Goal: Check status: Check status

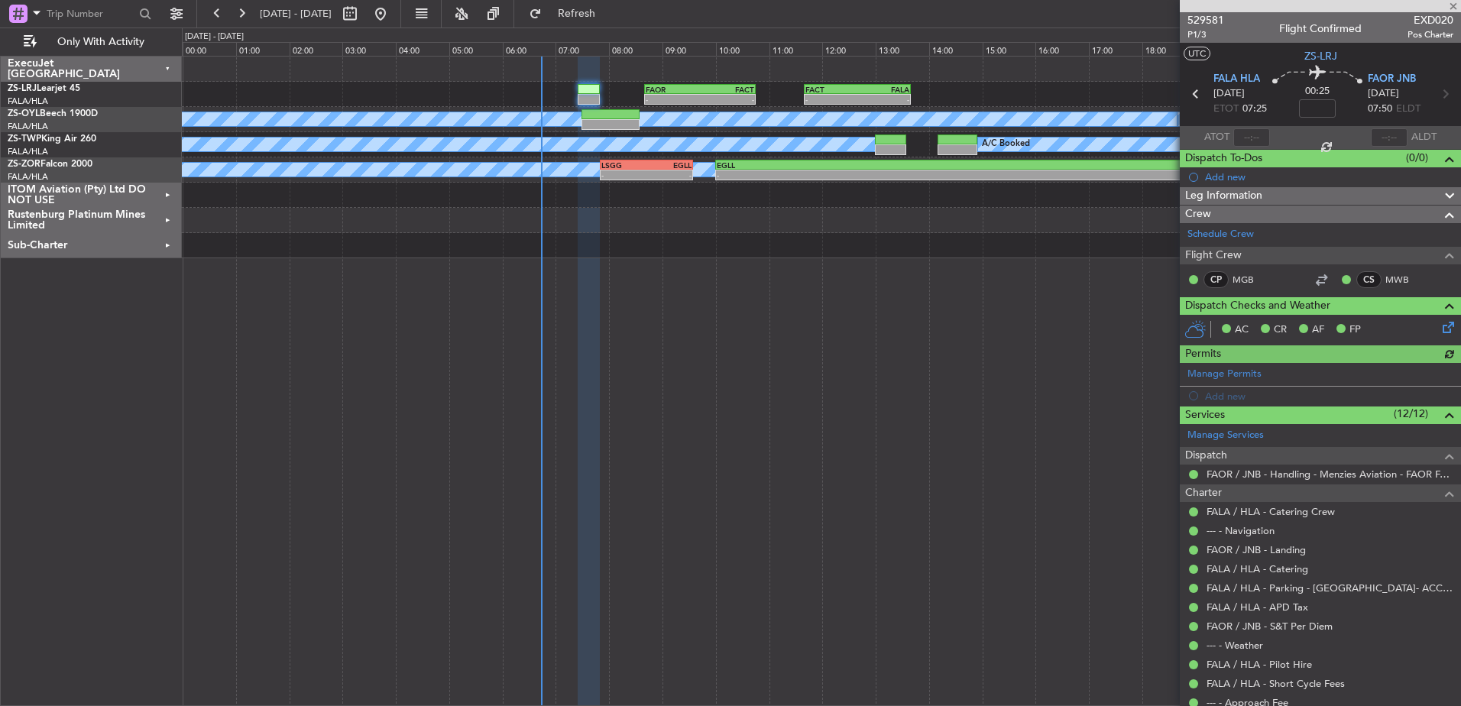
click at [1454, 5] on div at bounding box center [1320, 6] width 281 height 12
click at [1454, 5] on span at bounding box center [1453, 7] width 15 height 14
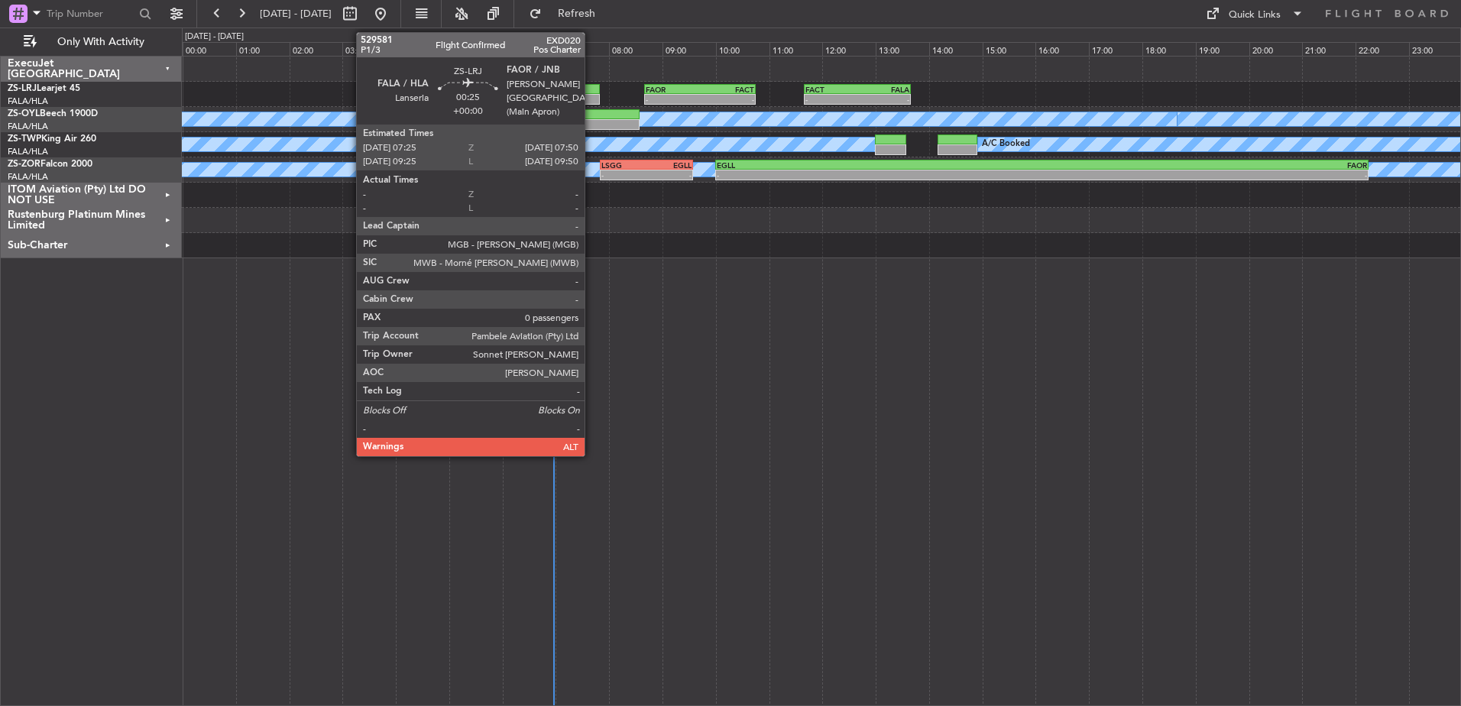
click at [591, 98] on div at bounding box center [589, 99] width 23 height 11
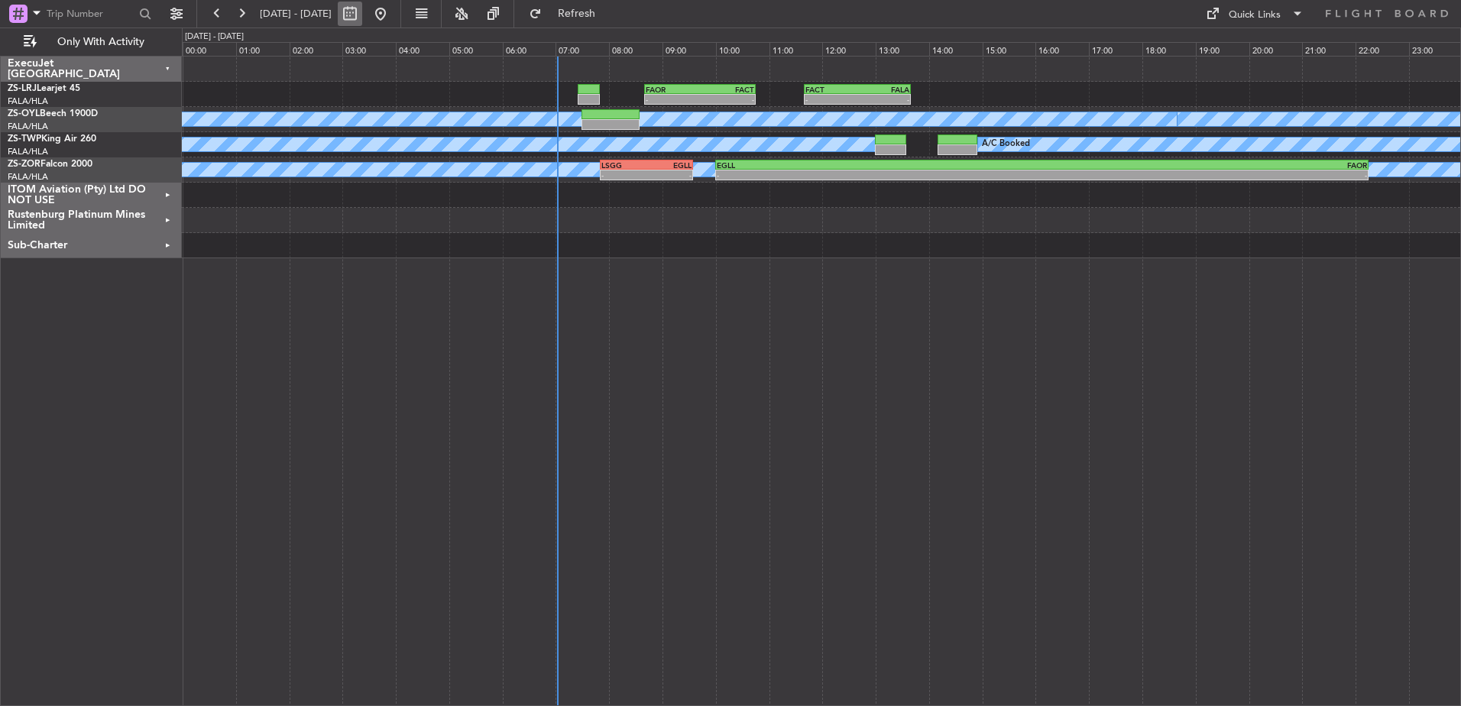
click at [362, 12] on button at bounding box center [350, 14] width 24 height 24
select select "10"
select select "2025"
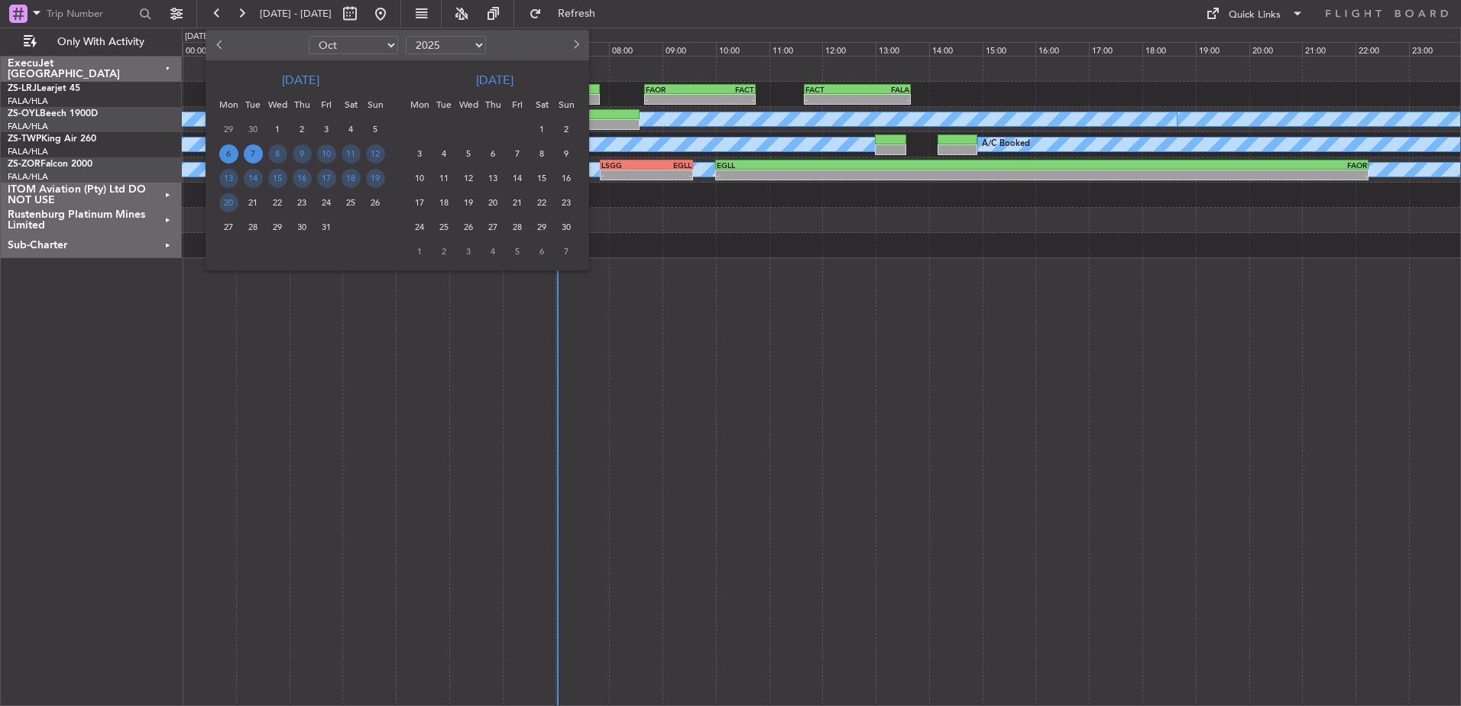
click at [252, 151] on span "7" at bounding box center [253, 153] width 19 height 19
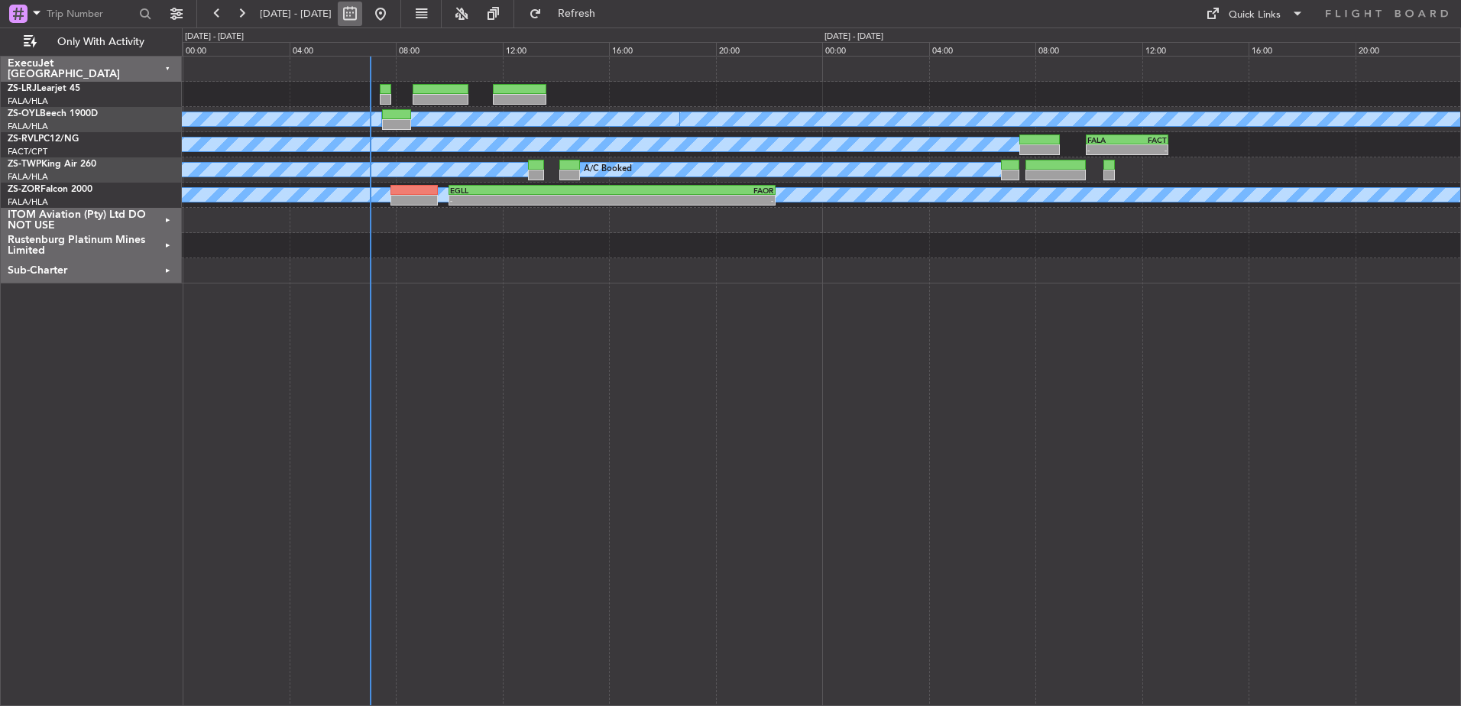
click at [362, 15] on button at bounding box center [350, 14] width 24 height 24
select select "10"
select select "2025"
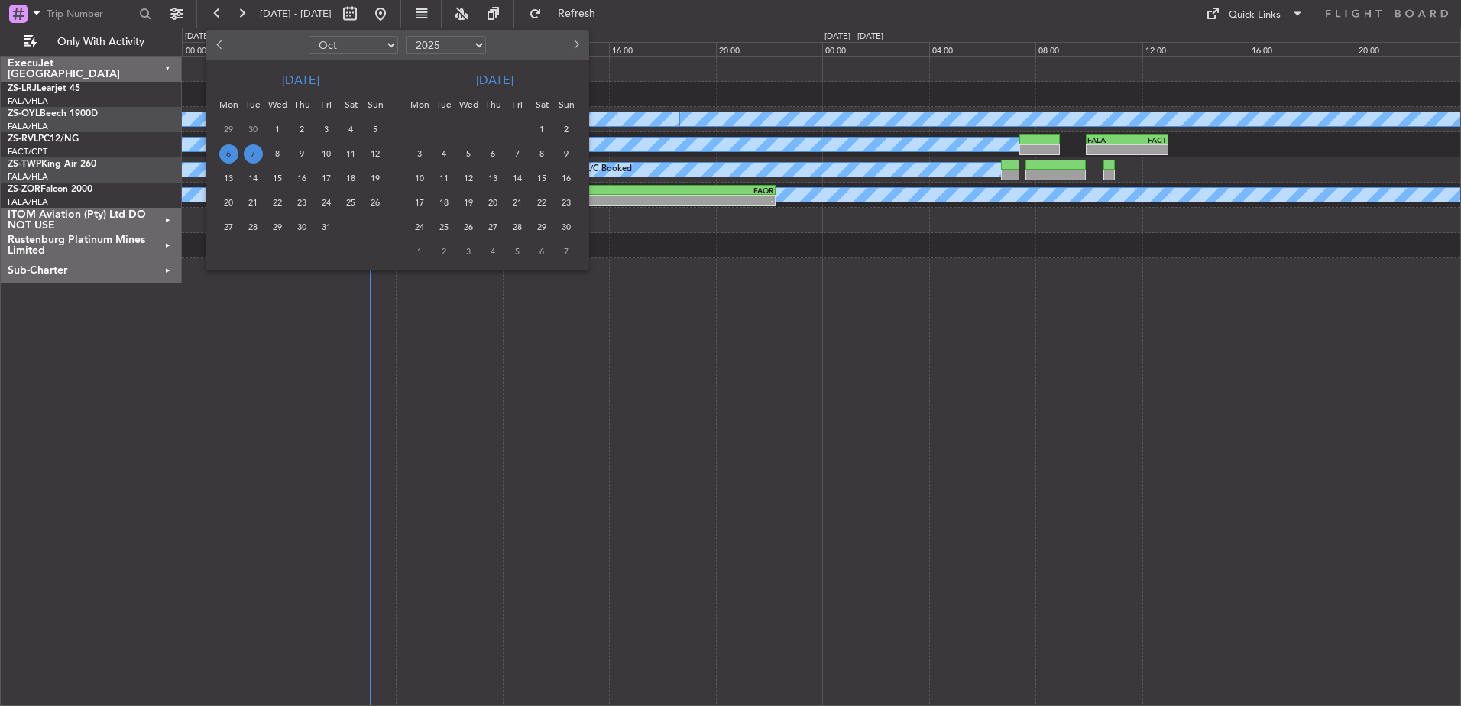
click at [253, 146] on span "7" at bounding box center [253, 153] width 19 height 19
click at [255, 158] on span "7" at bounding box center [253, 153] width 19 height 19
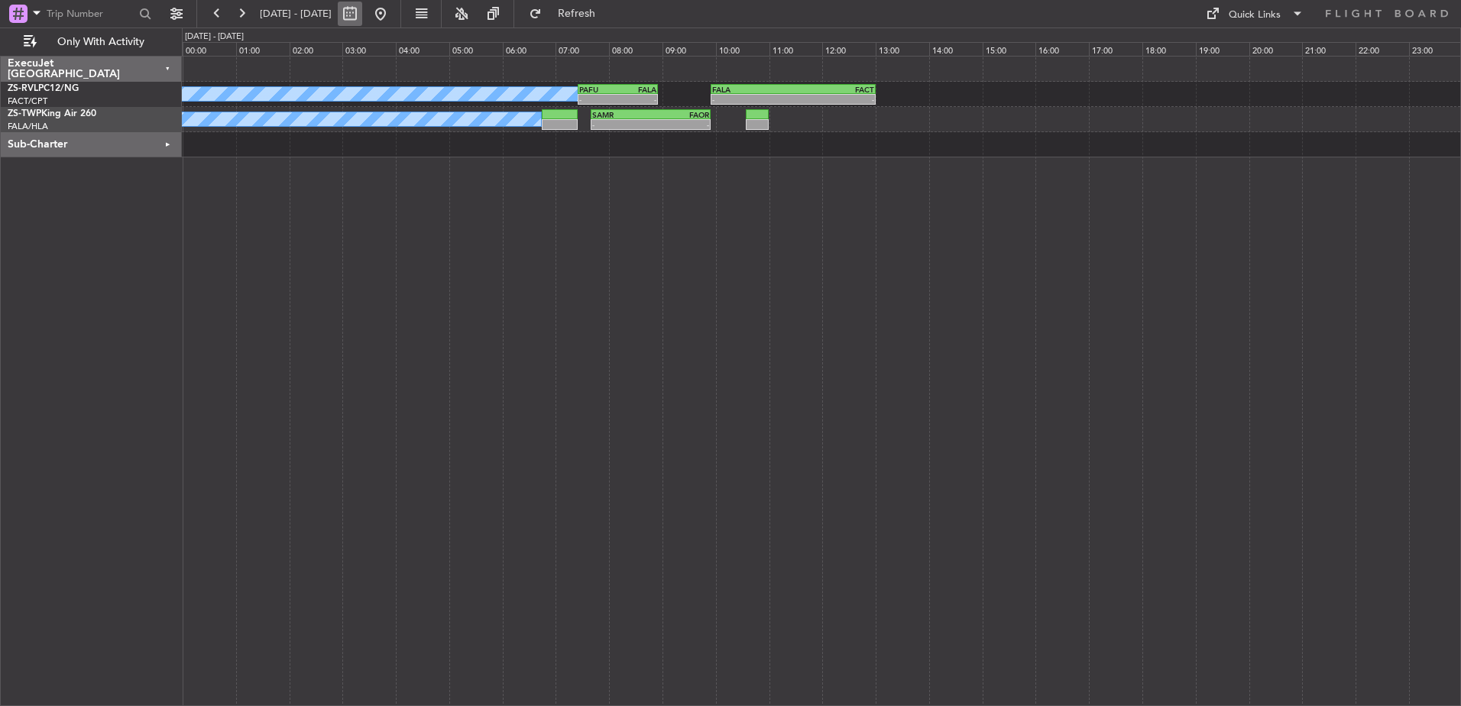
click at [362, 14] on button at bounding box center [350, 14] width 24 height 24
select select "10"
select select "2025"
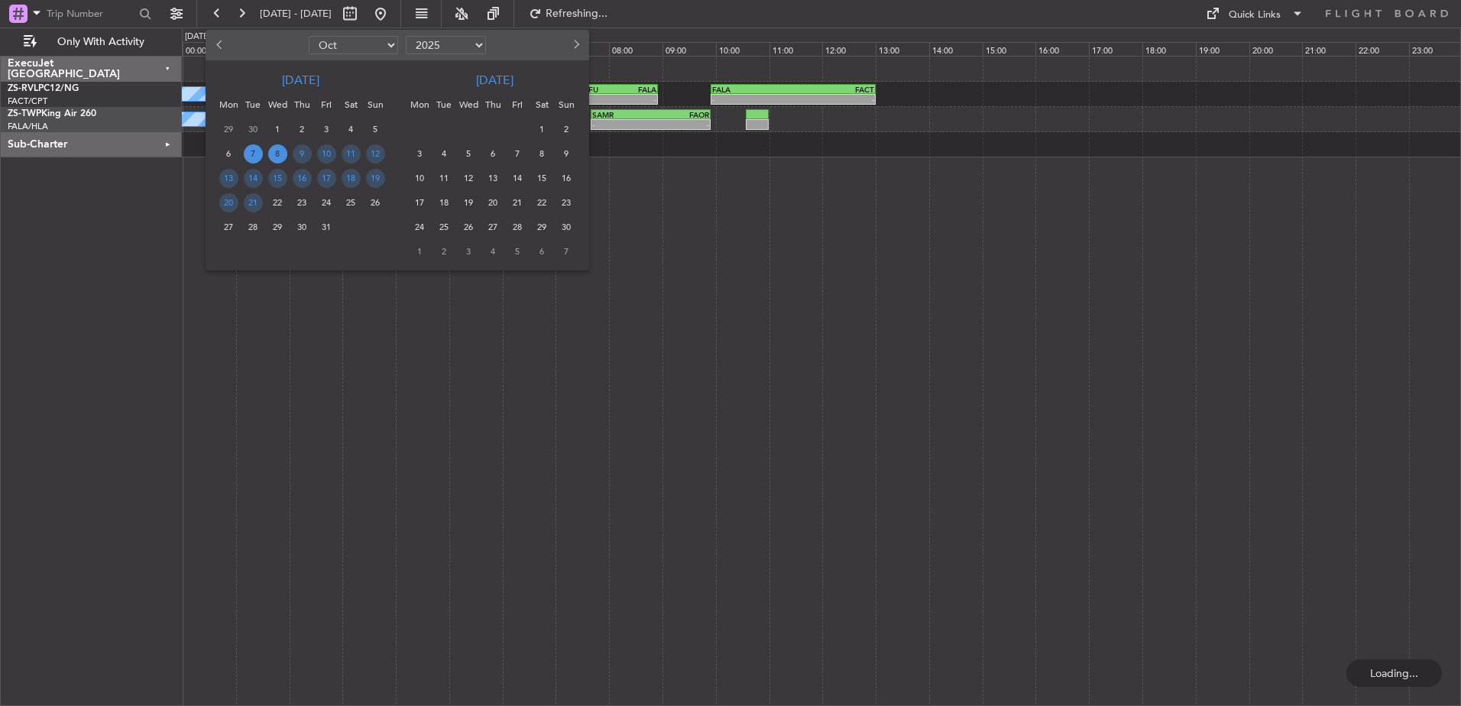
click at [274, 154] on span "8" at bounding box center [277, 153] width 19 height 19
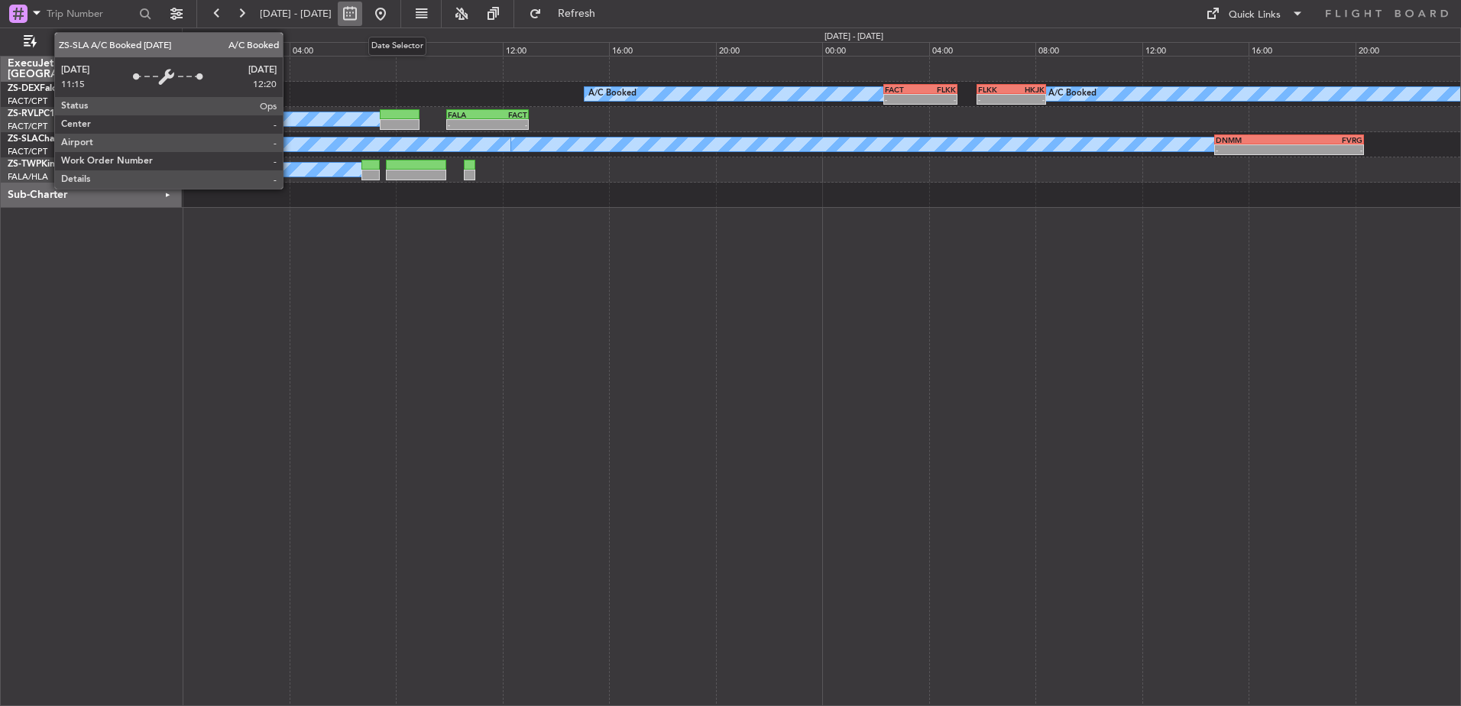
click at [362, 13] on button at bounding box center [350, 14] width 24 height 24
select select "10"
select select "2025"
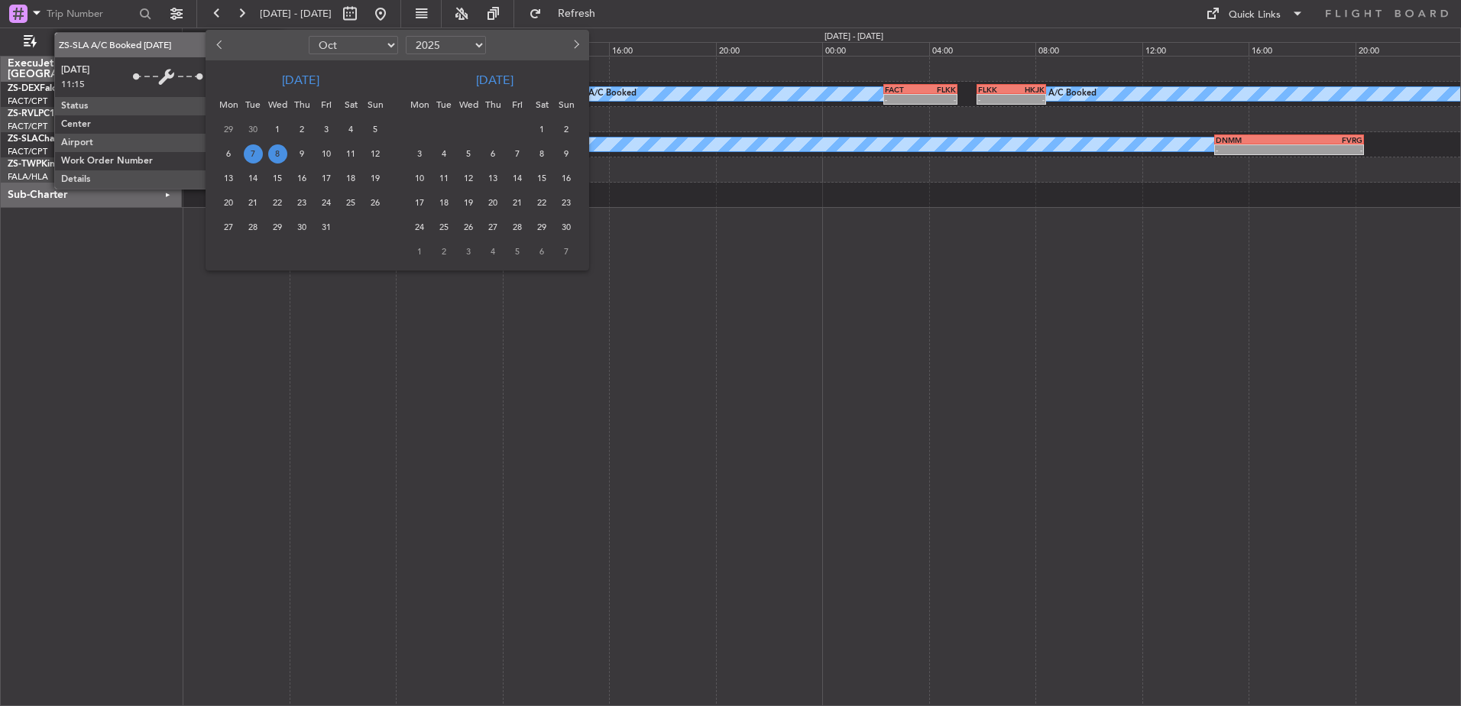
click at [280, 150] on span "8" at bounding box center [277, 153] width 19 height 19
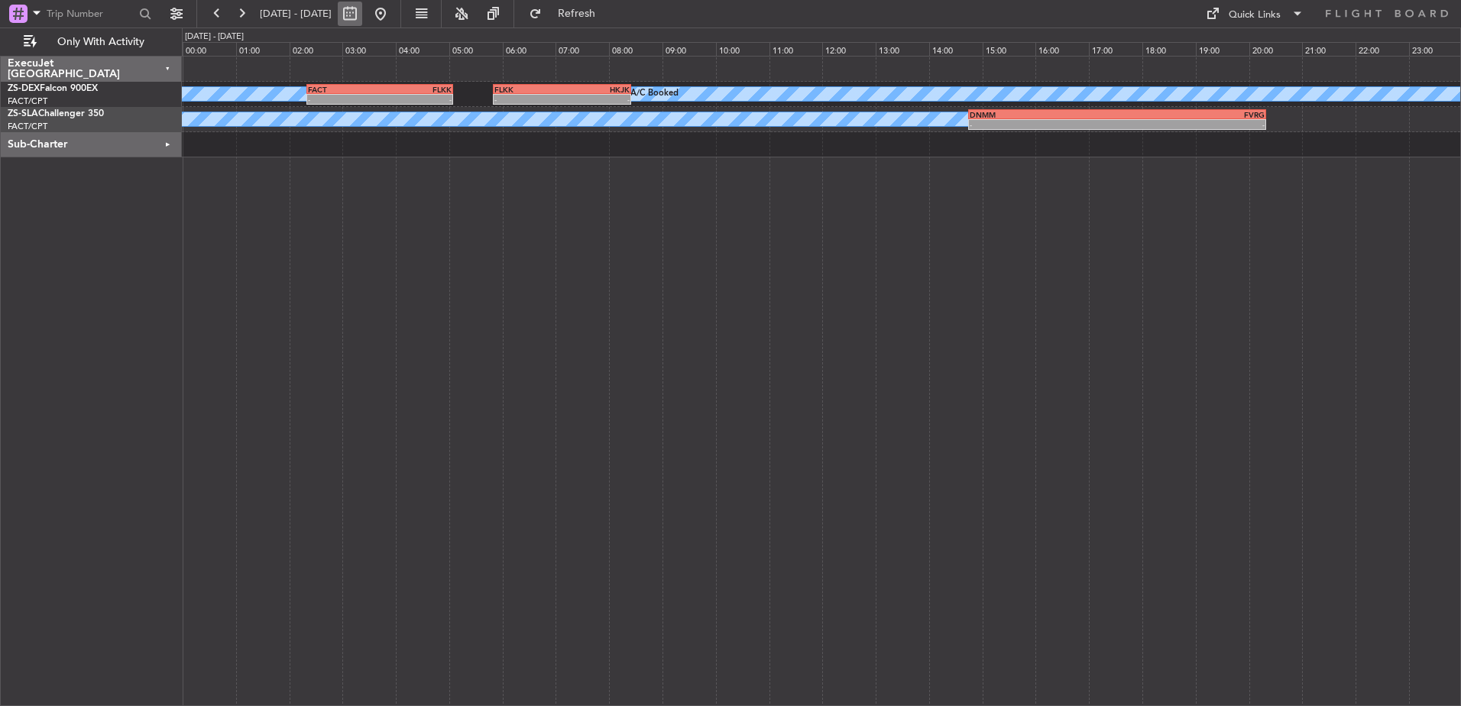
click at [362, 16] on button at bounding box center [350, 14] width 24 height 24
select select "10"
select select "2025"
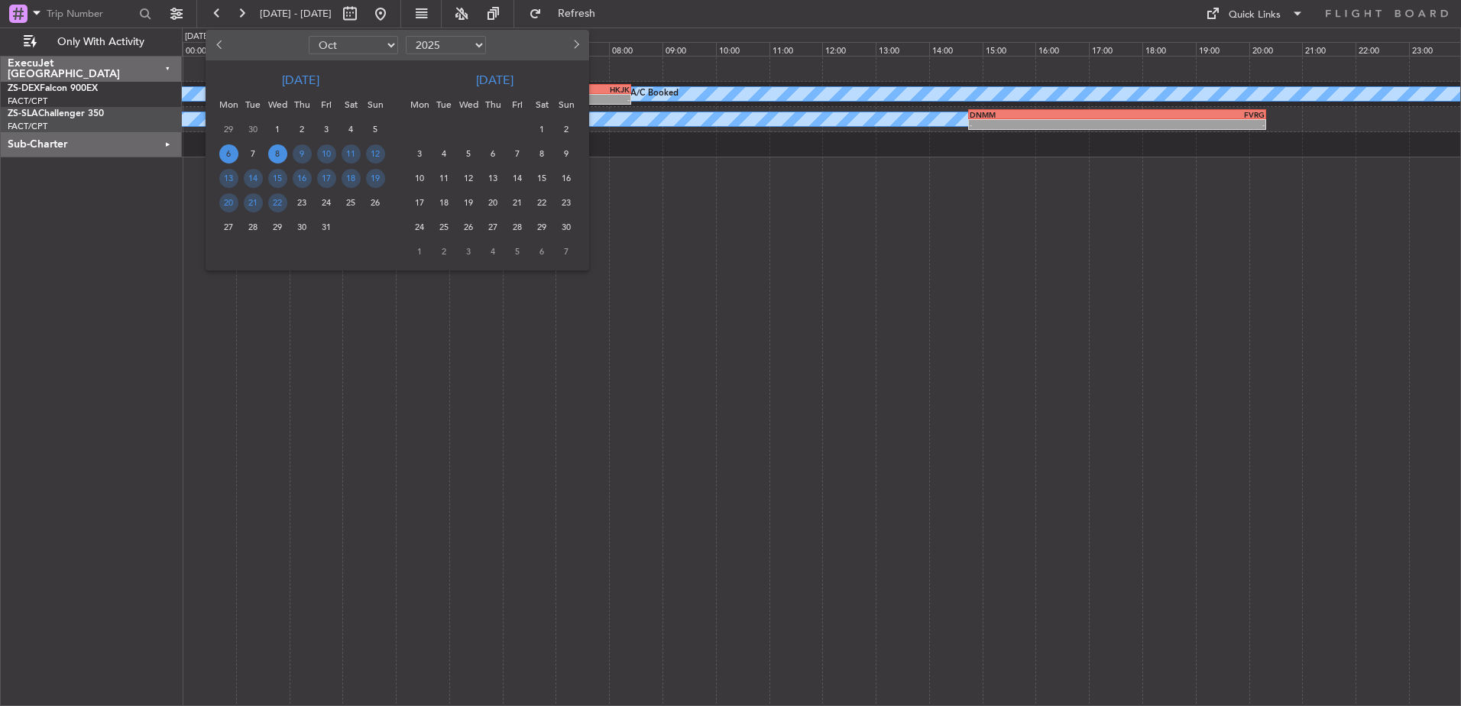
click at [230, 154] on span "6" at bounding box center [228, 153] width 19 height 19
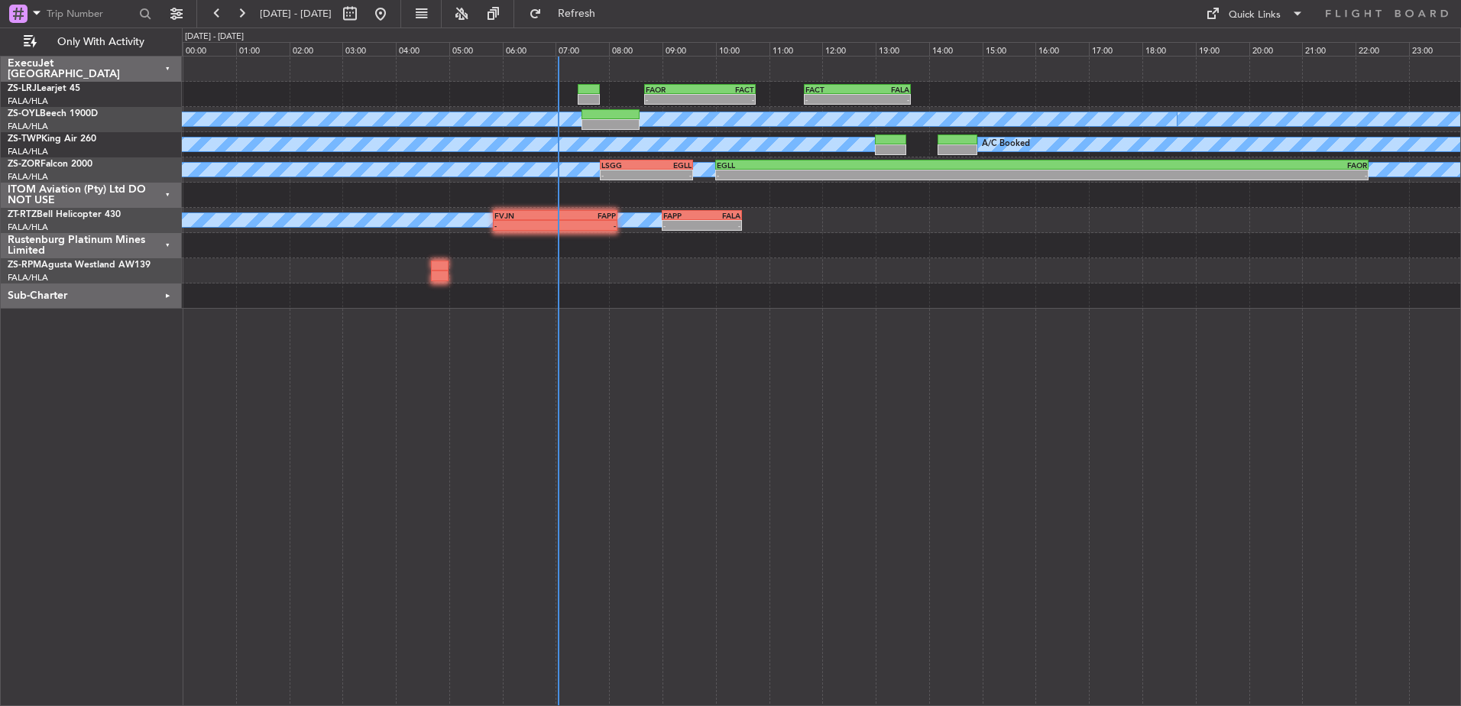
click at [170, 193] on div "ITOM Aviation (Pty) Ltd DO NOT USE" at bounding box center [91, 195] width 181 height 25
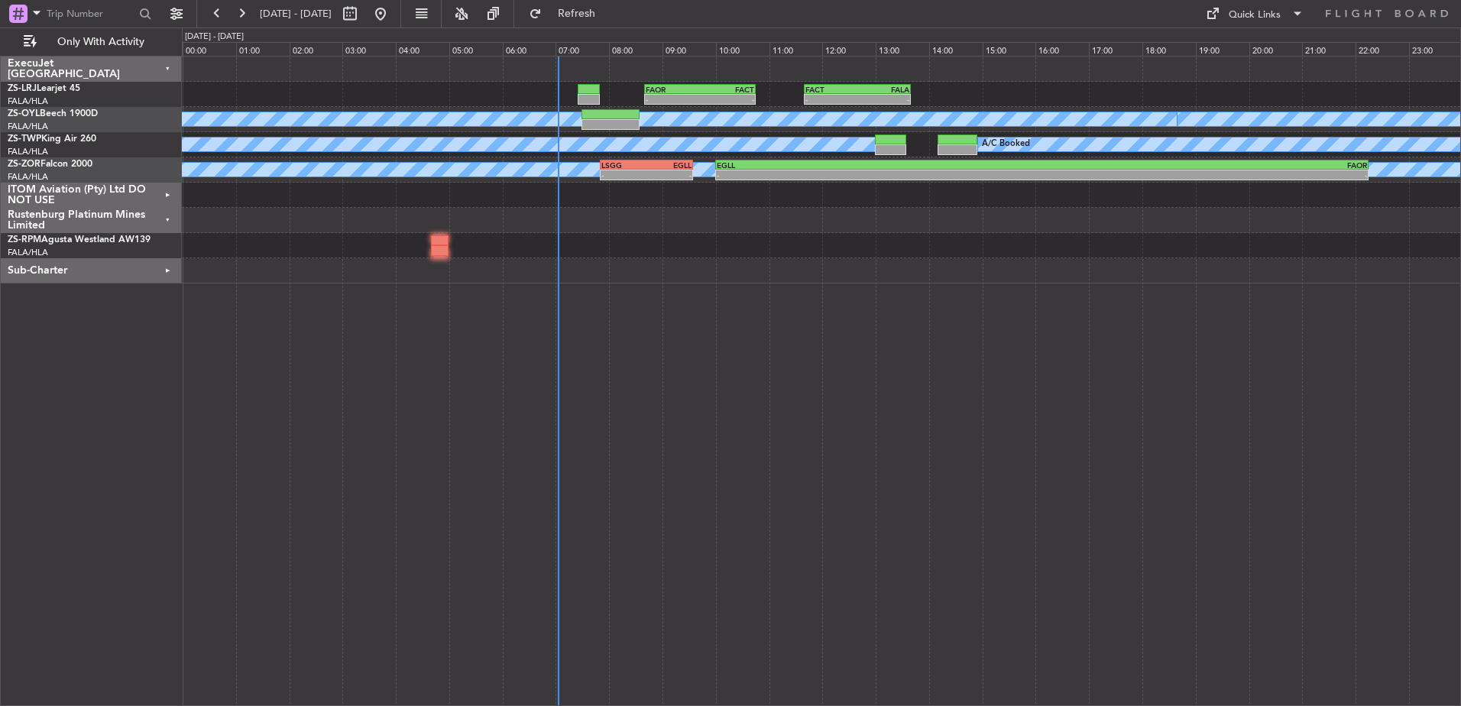
click at [166, 212] on div "Rustenburg Platinum Mines Limited" at bounding box center [91, 220] width 181 height 25
click at [170, 241] on div "Sub-Charter" at bounding box center [91, 245] width 181 height 25
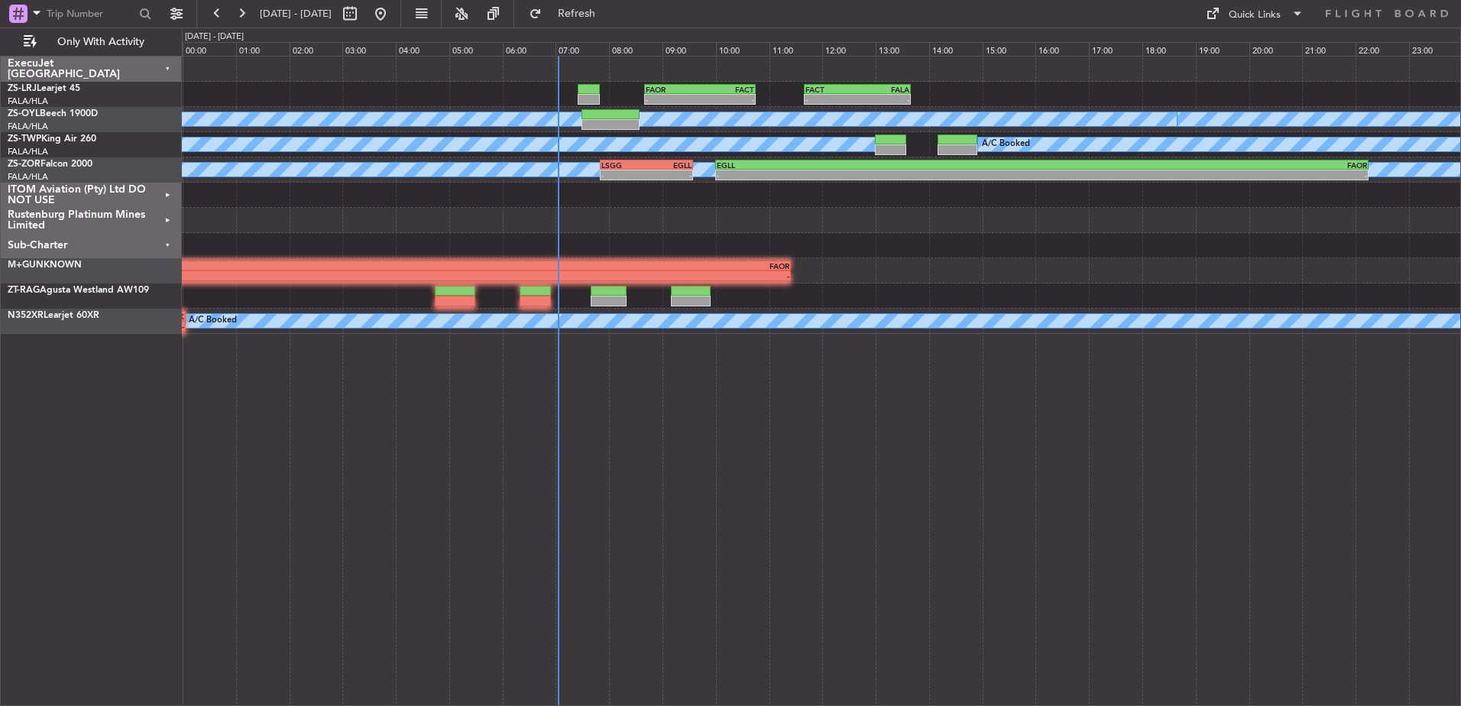
click at [169, 244] on div "Sub-Charter" at bounding box center [91, 245] width 181 height 25
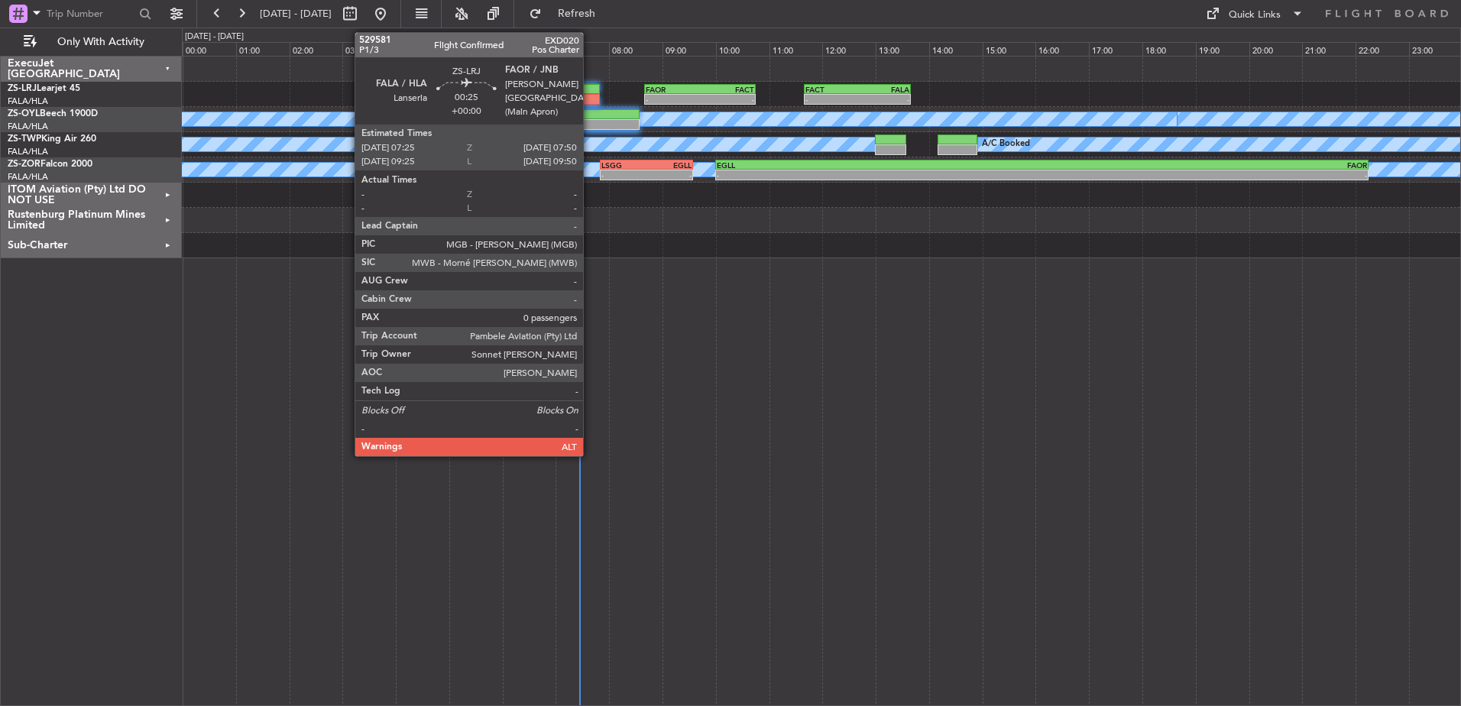
click at [590, 94] on div at bounding box center [589, 99] width 23 height 11
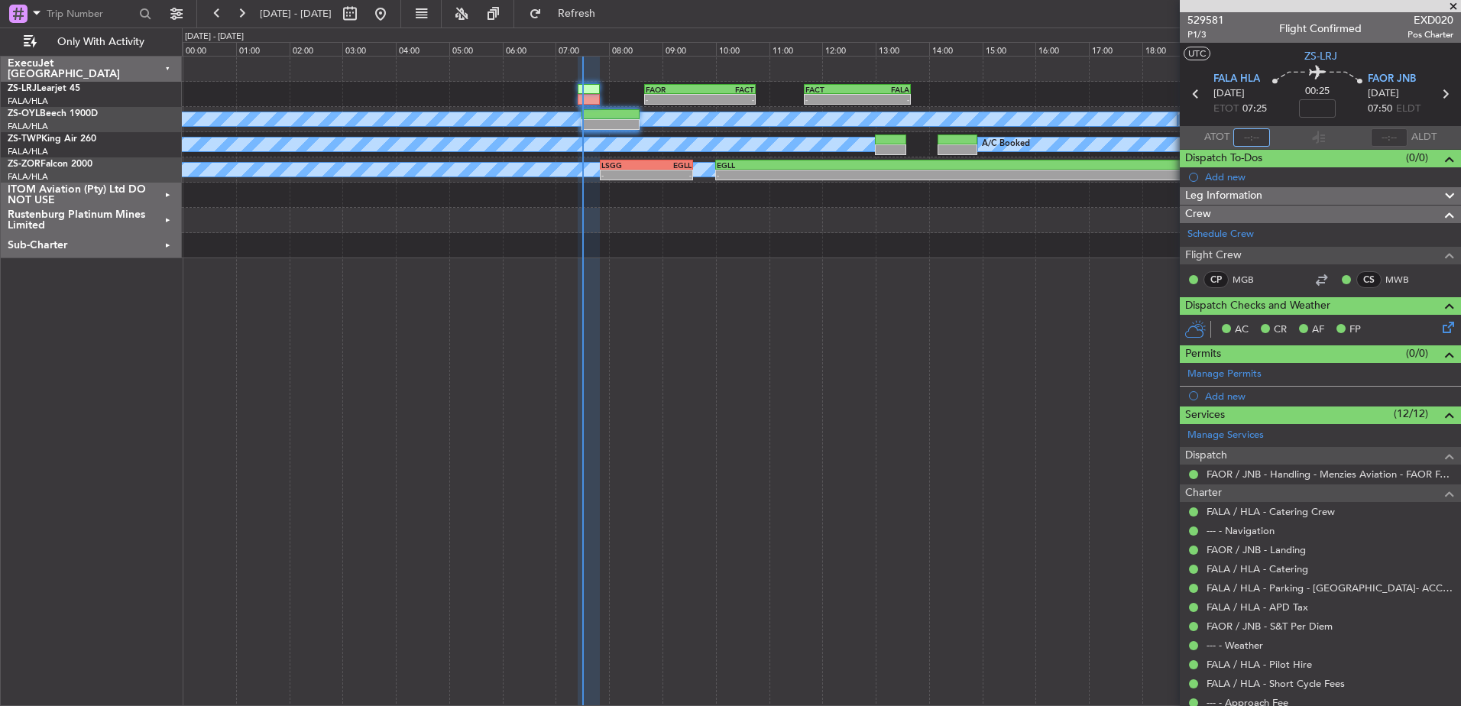
click at [1251, 134] on input "text" at bounding box center [1251, 137] width 37 height 18
click at [1241, 134] on input "text" at bounding box center [1251, 137] width 37 height 18
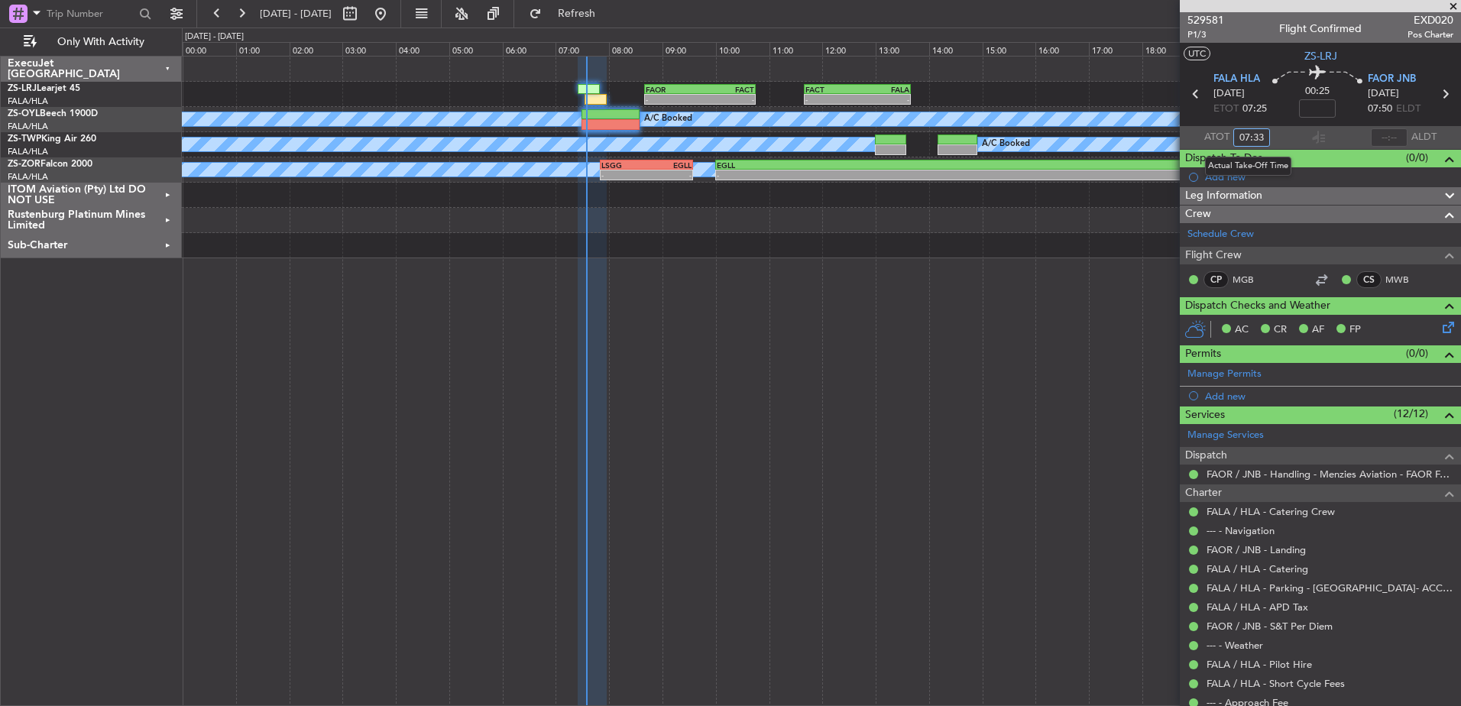
type input "07:33"
click at [1455, 5] on span at bounding box center [1453, 7] width 15 height 14
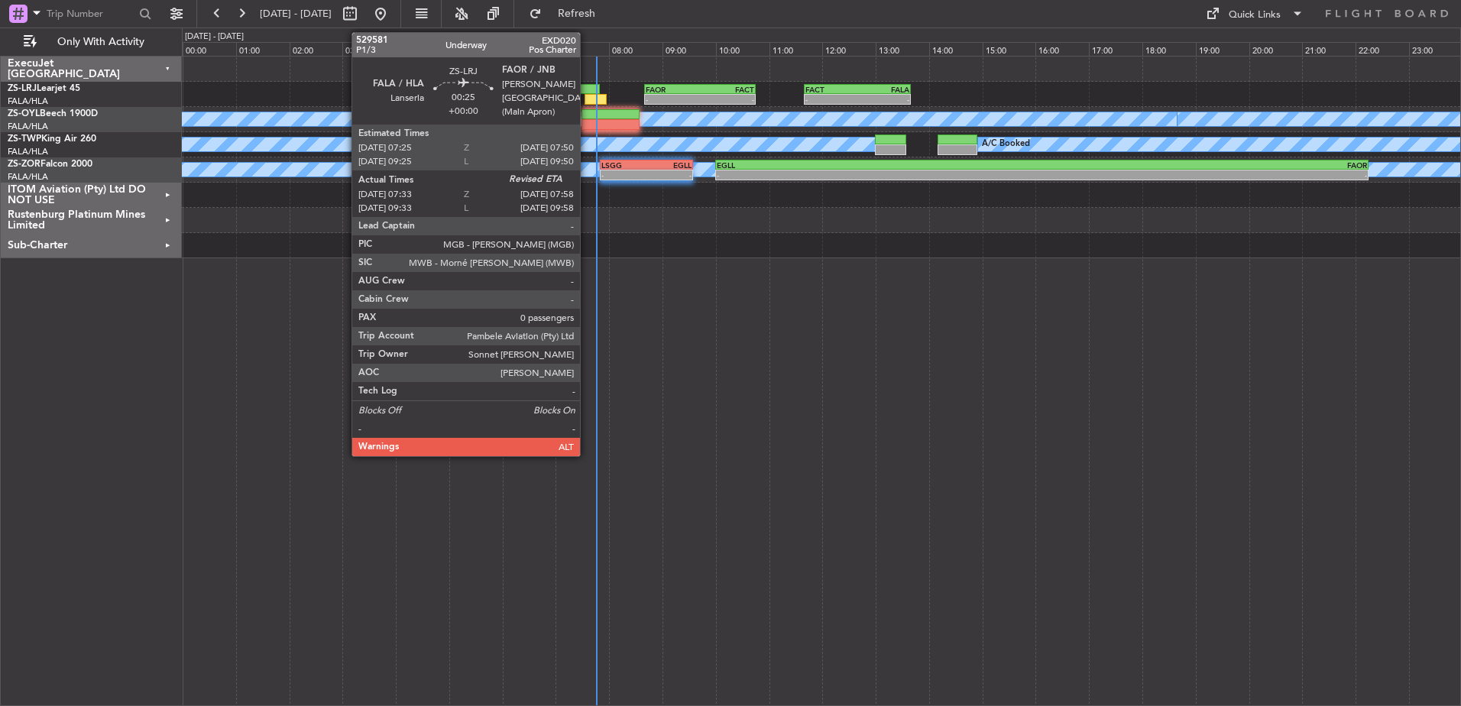
click at [587, 99] on div at bounding box center [595, 99] width 23 height 11
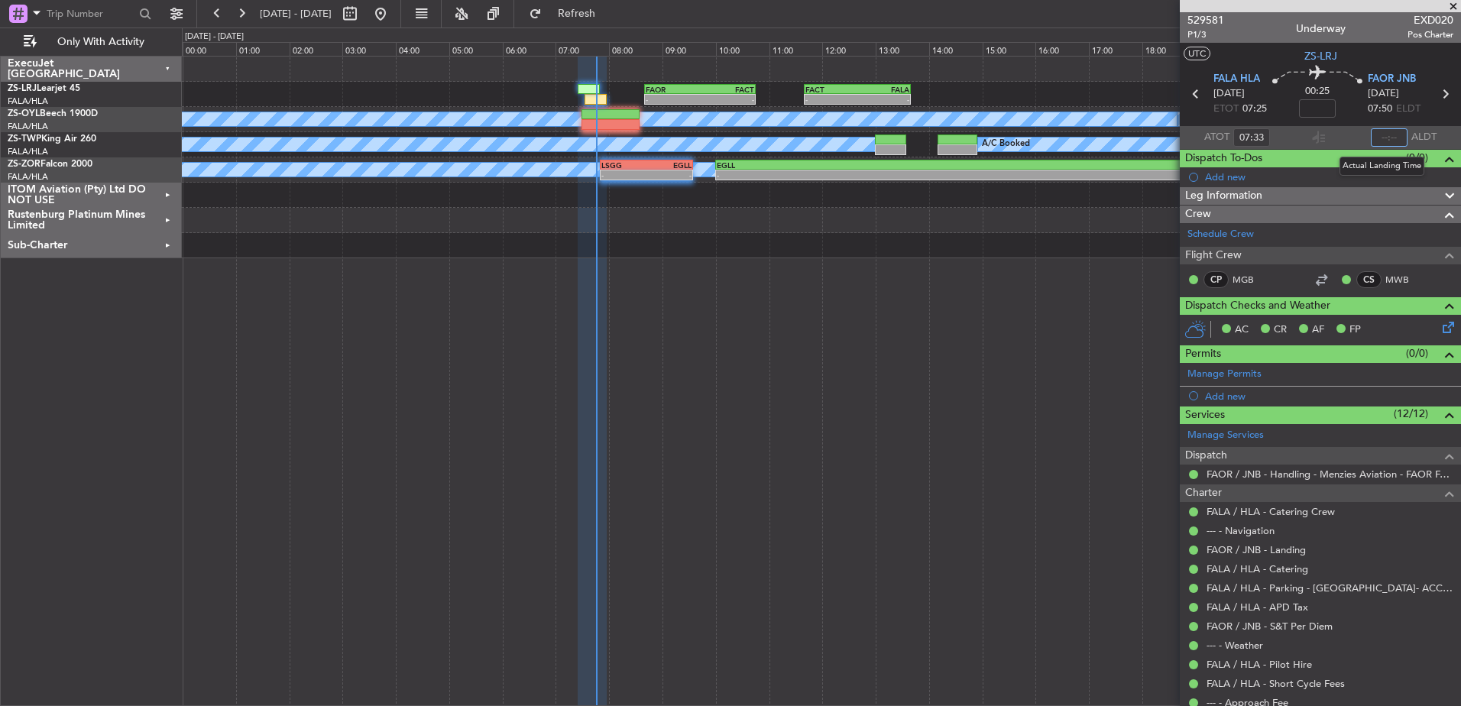
click at [1386, 139] on input "text" at bounding box center [1389, 137] width 37 height 18
click at [1388, 138] on input "text" at bounding box center [1389, 137] width 37 height 18
type input "07:47"
click at [1438, 137] on div "07:47 ALDT" at bounding box center [1416, 137] width 90 height 18
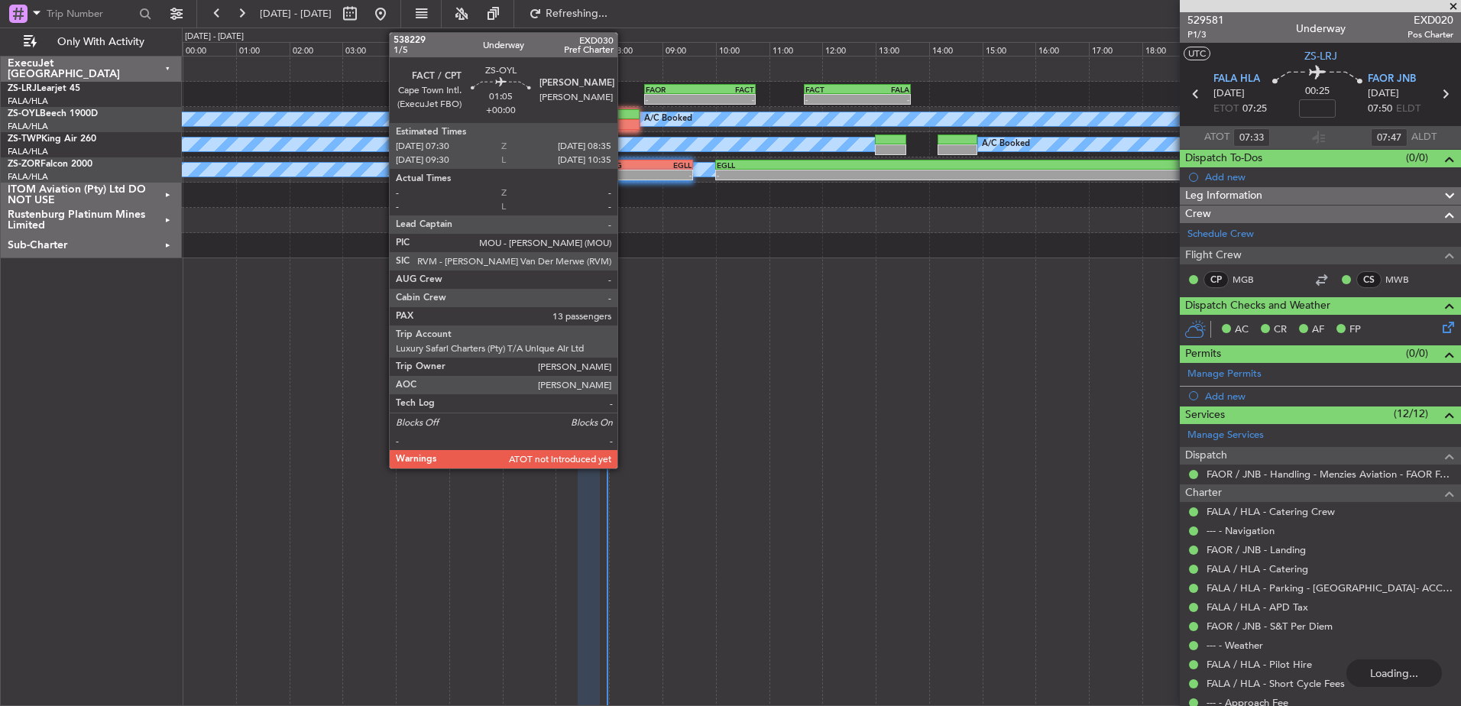
click at [624, 118] on div at bounding box center [610, 114] width 58 height 11
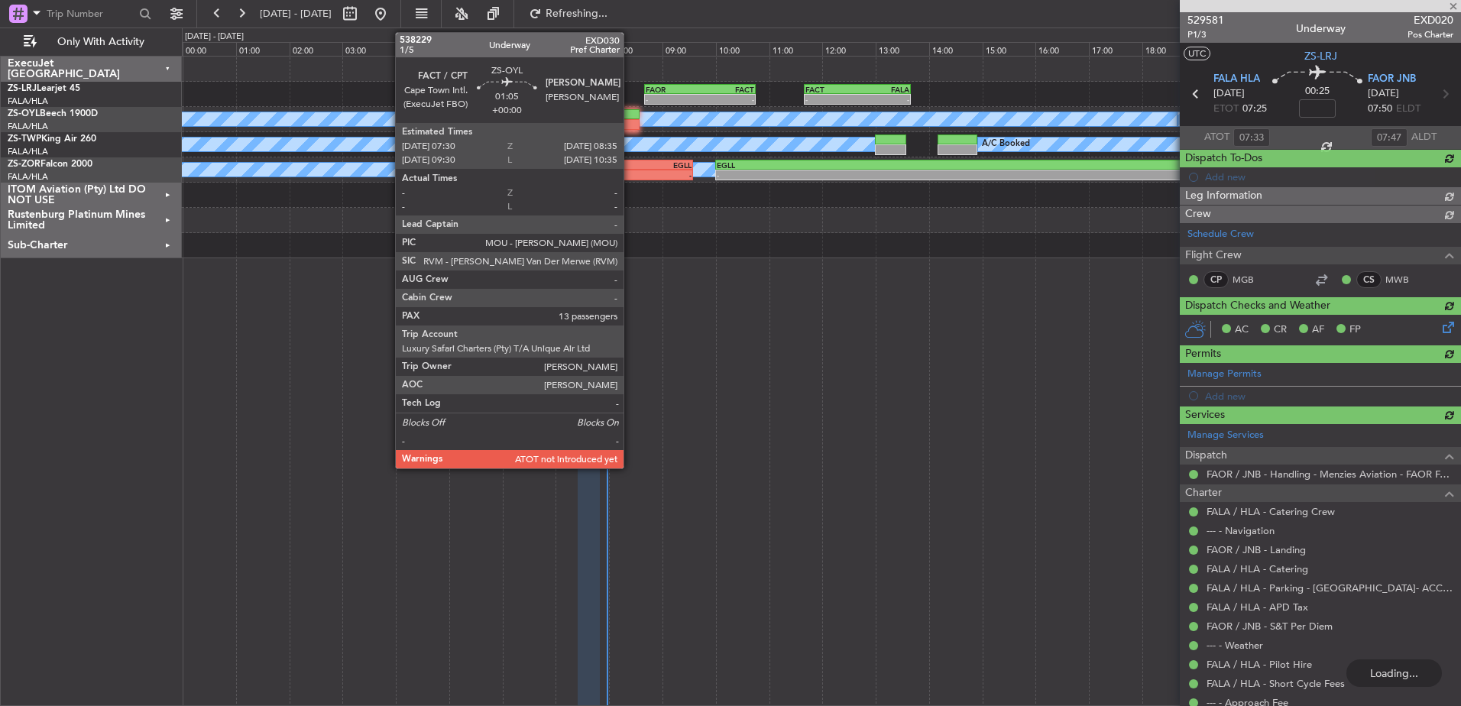
type input "13"
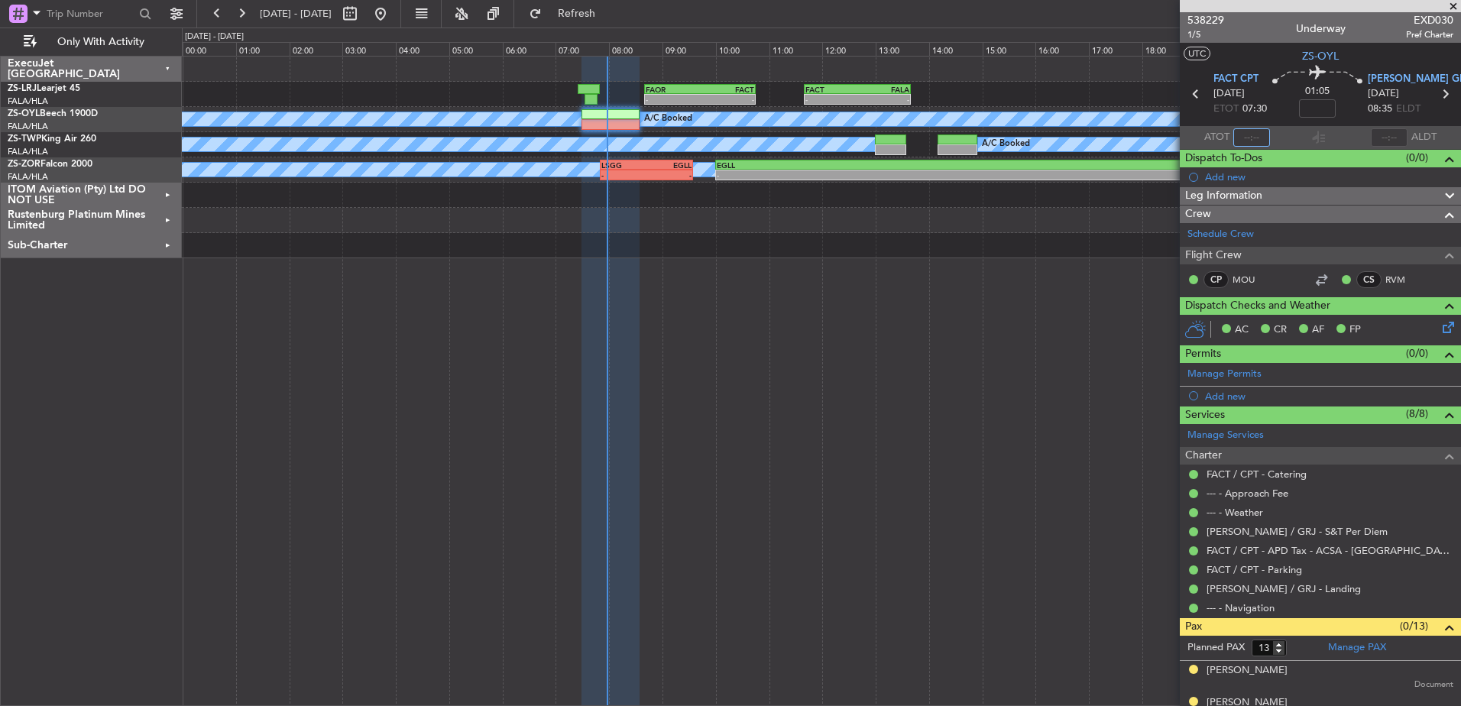
click at [1250, 141] on input "text" at bounding box center [1251, 137] width 37 height 18
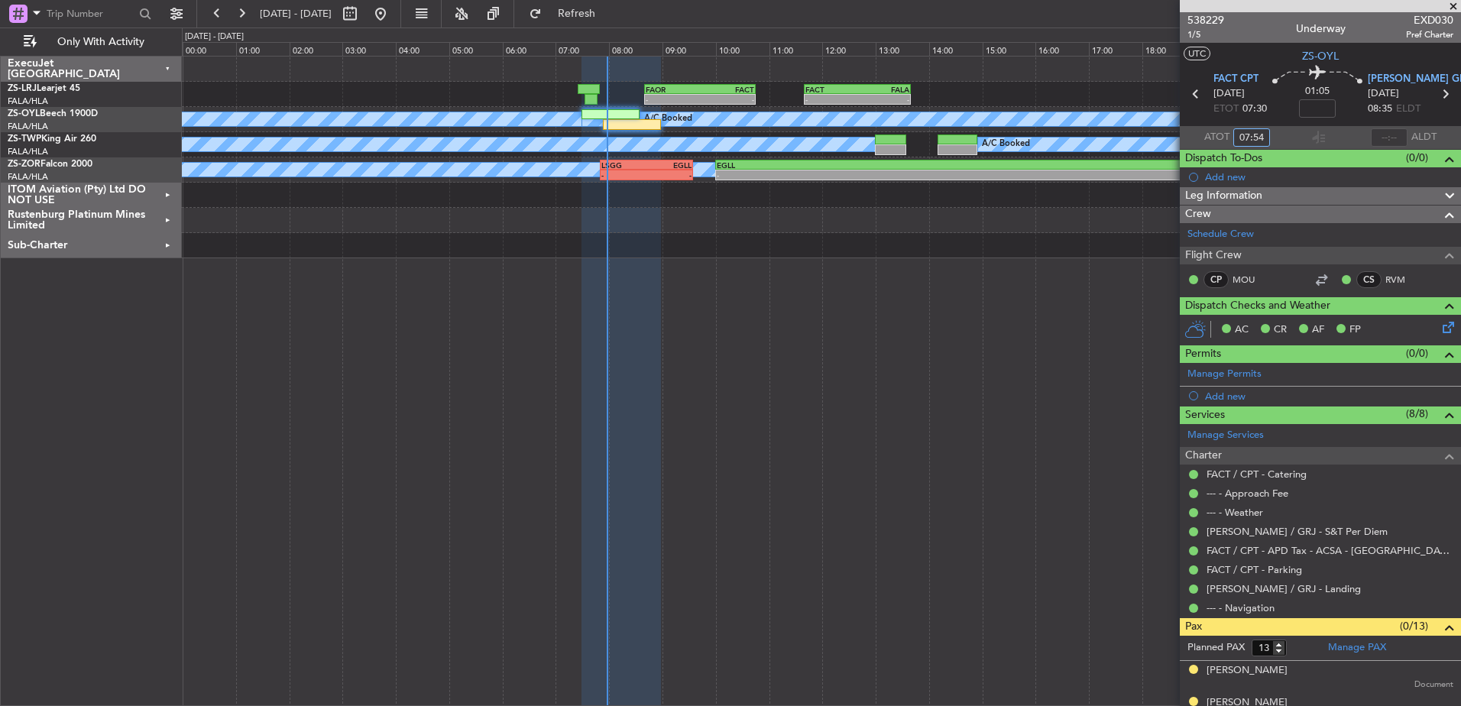
type input "07:54"
